Goal: Task Accomplishment & Management: Use online tool/utility

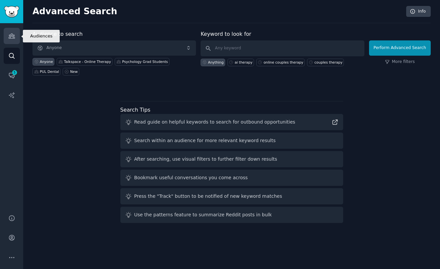
click at [9, 32] on link "Audiences" at bounding box center [12, 36] width 16 height 16
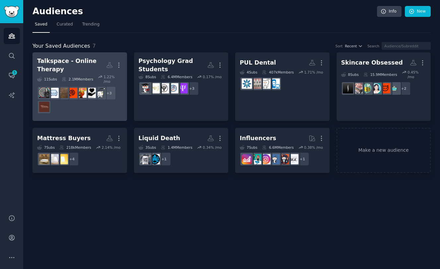
click at [78, 75] on div "2.1M Members" at bounding box center [77, 79] width 31 height 9
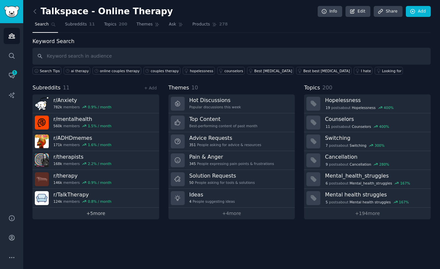
click at [91, 213] on link "+ 5 more" at bounding box center [95, 214] width 127 height 12
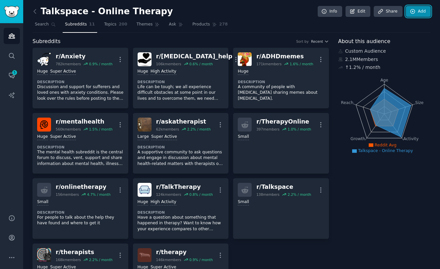
click at [423, 10] on link "Add" at bounding box center [418, 11] width 25 height 11
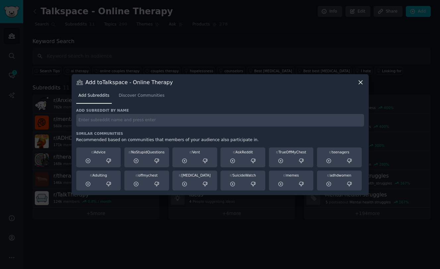
click at [182, 121] on input "text" at bounding box center [220, 120] width 288 height 13
type input "anxietyhelp"
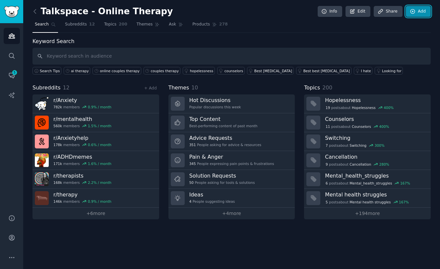
click at [409, 9] on link "Add" at bounding box center [418, 11] width 25 height 11
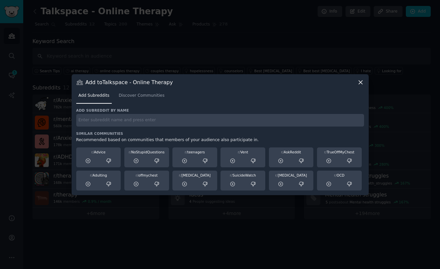
click at [103, 124] on input "text" at bounding box center [220, 120] width 288 height 13
type input "[MEDICAL_DATA]_anxiety"
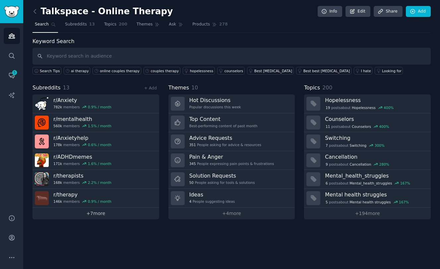
click at [94, 215] on link "+ 7 more" at bounding box center [95, 214] width 127 height 12
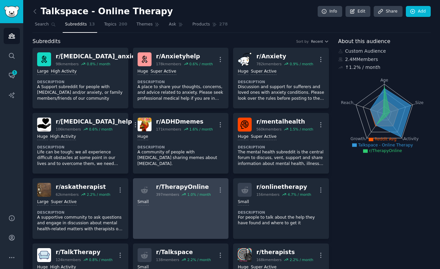
scroll to position [1, 0]
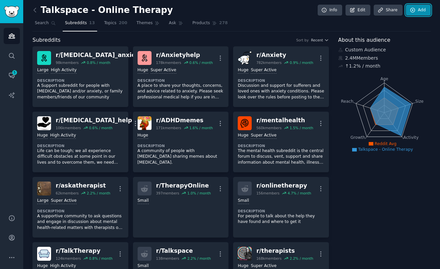
click at [420, 7] on link "Add" at bounding box center [418, 10] width 25 height 11
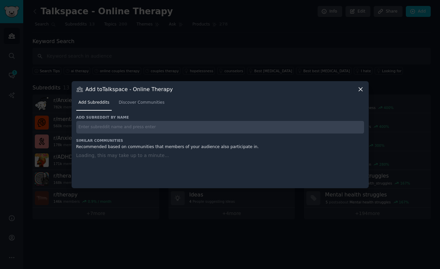
click at [166, 130] on input "text" at bounding box center [220, 127] width 288 height 13
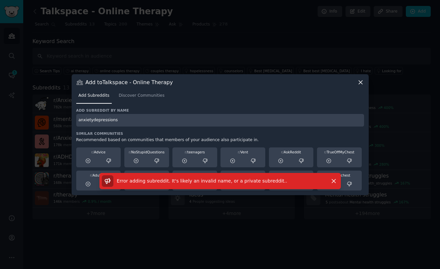
click at [119, 116] on input "anxietydepressions" at bounding box center [220, 120] width 288 height 13
click at [122, 120] on input "anxietydepressions" at bounding box center [220, 120] width 288 height 13
type input "anxietydepression"
